Goal: Find specific page/section: Find specific page/section

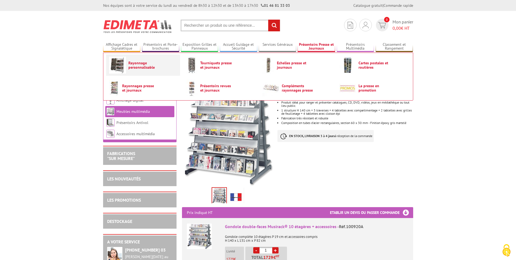
click at [139, 64] on span "Rayonnage personnalisable" at bounding box center [144, 65] width 33 height 9
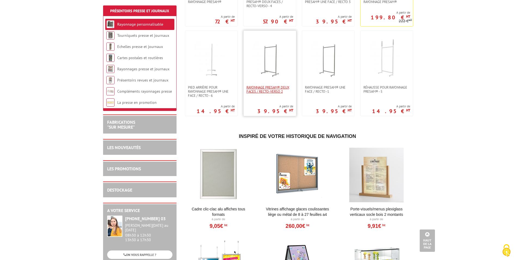
scroll to position [190, 0]
click at [148, 68] on link "Rayonnages presse et journaux" at bounding box center [143, 68] width 52 height 5
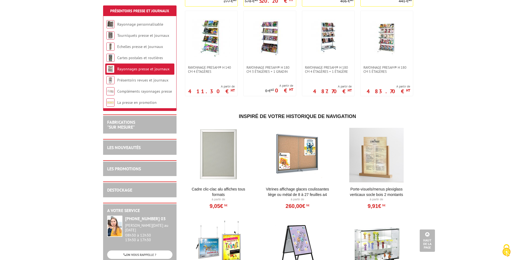
scroll to position [180, 0]
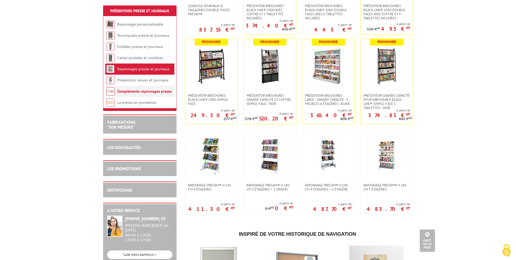
click at [138, 90] on link "Compléments rayonnages presse" at bounding box center [144, 91] width 54 height 5
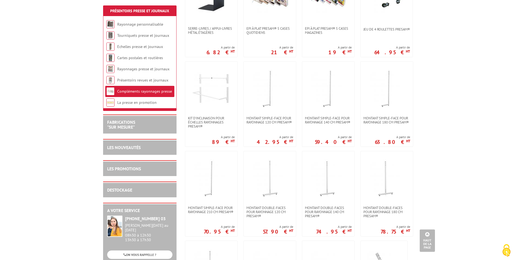
scroll to position [109, 0]
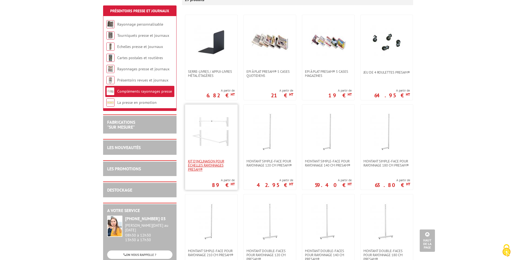
click at [207, 162] on span "Kit d'inclinaison pour échelles rayonnages Presam®" at bounding box center [211, 165] width 47 height 12
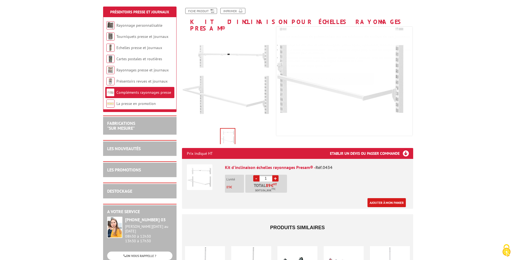
scroll to position [27, 0]
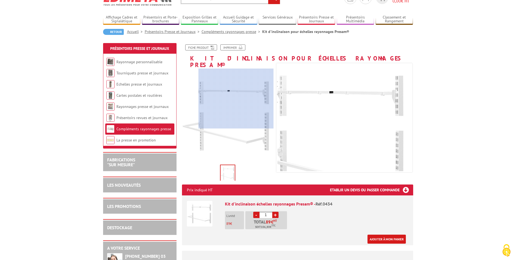
click at [260, 98] on div at bounding box center [236, 99] width 75 height 60
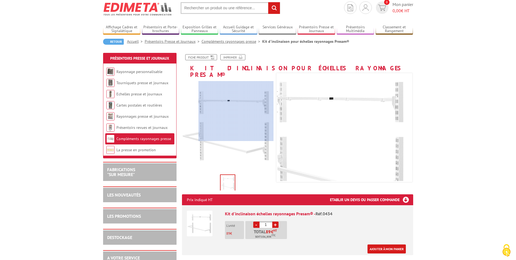
scroll to position [0, 0]
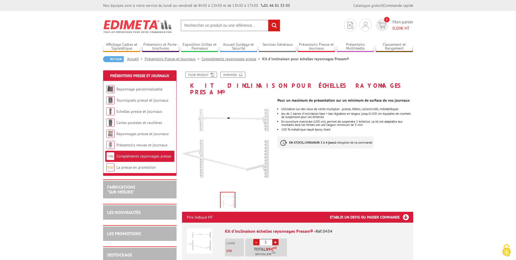
click at [231, 192] on img at bounding box center [228, 200] width 14 height 17
click at [133, 144] on link "Présentoirs revues et journaux" at bounding box center [141, 144] width 51 height 5
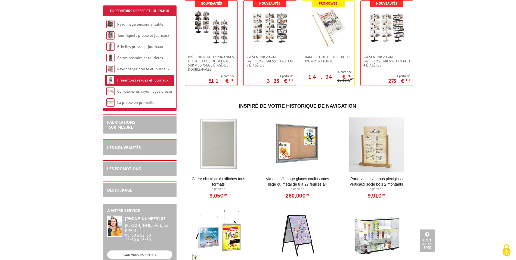
scroll to position [299, 0]
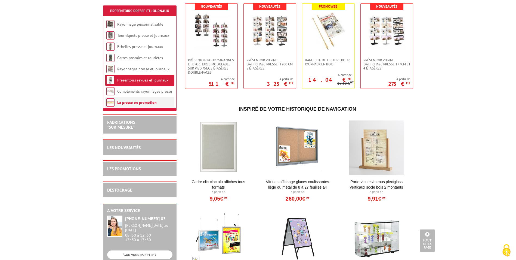
click at [125, 99] on li "La presse en promotion" at bounding box center [139, 102] width 69 height 11
click at [130, 102] on link "La presse en promotion" at bounding box center [136, 102] width 39 height 5
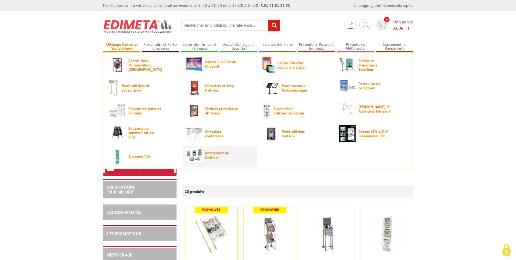
click at [215, 153] on span "Accessoires de fixation" at bounding box center [221, 154] width 33 height 9
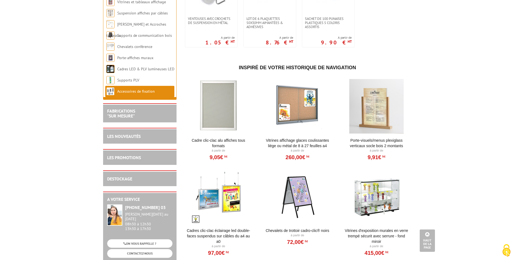
scroll to position [381, 0]
